Goal: Navigation & Orientation: Find specific page/section

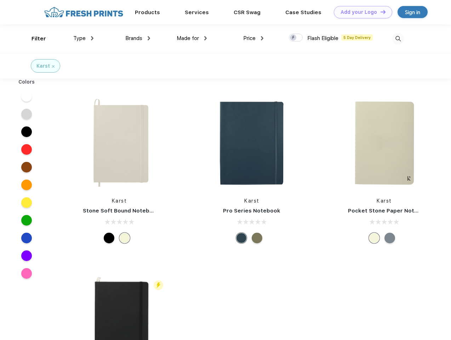
click at [360, 12] on link "Add your Logo Design Tool" at bounding box center [363, 12] width 58 height 12
click at [0, 0] on div "Design Tool" at bounding box center [0, 0] width 0 height 0
click at [380, 12] on link "Add your Logo Design Tool" at bounding box center [363, 12] width 58 height 12
click at [34, 39] on div "Filter" at bounding box center [38, 39] width 15 height 8
click at [83, 38] on span "Type" at bounding box center [79, 38] width 12 height 6
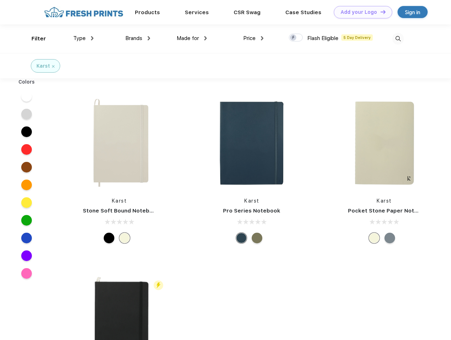
click at [138, 38] on span "Brands" at bounding box center [133, 38] width 17 height 6
click at [192, 38] on span "Made for" at bounding box center [188, 38] width 22 height 6
click at [253, 38] on span "Price" at bounding box center [249, 38] width 12 height 6
click at [296, 38] on div at bounding box center [296, 38] width 14 height 8
click at [293, 38] on input "checkbox" at bounding box center [291, 35] width 5 height 5
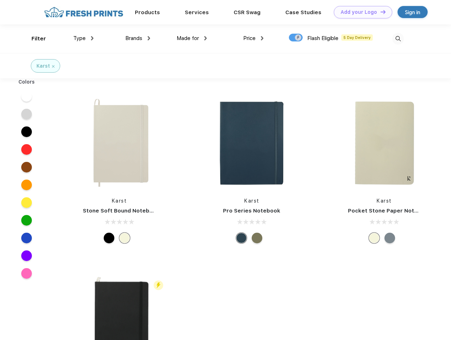
click at [398, 39] on img at bounding box center [398, 39] width 12 height 12
